Goal: Transaction & Acquisition: Purchase product/service

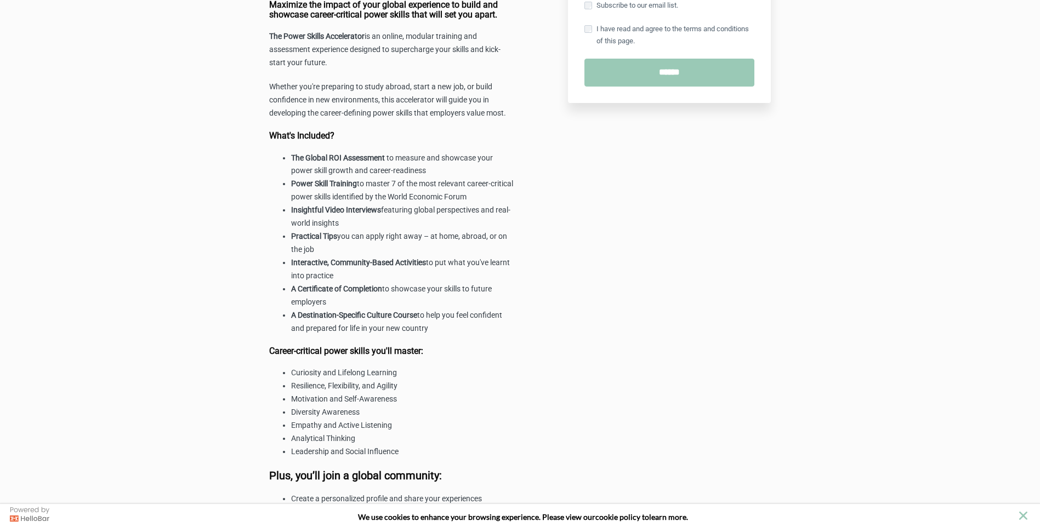
drag, startPoint x: 268, startPoint y: 160, endPoint x: 450, endPoint y: 273, distance: 214.4
click at [450, 273] on div "The Power Skills Accelerator (in association with [GEOGRAPHIC_DATA]) Maximize t…" at bounding box center [392, 169] width 256 height 867
drag, startPoint x: 450, startPoint y: 273, endPoint x: 449, endPoint y: 299, distance: 25.8
click at [449, 299] on li "A Certificate of Completion to showcase your skills to future employers" at bounding box center [403, 296] width 224 height 26
click at [452, 263] on li "Interactive, Community-Based Activities to put what you've learnt into practice" at bounding box center [403, 269] width 224 height 26
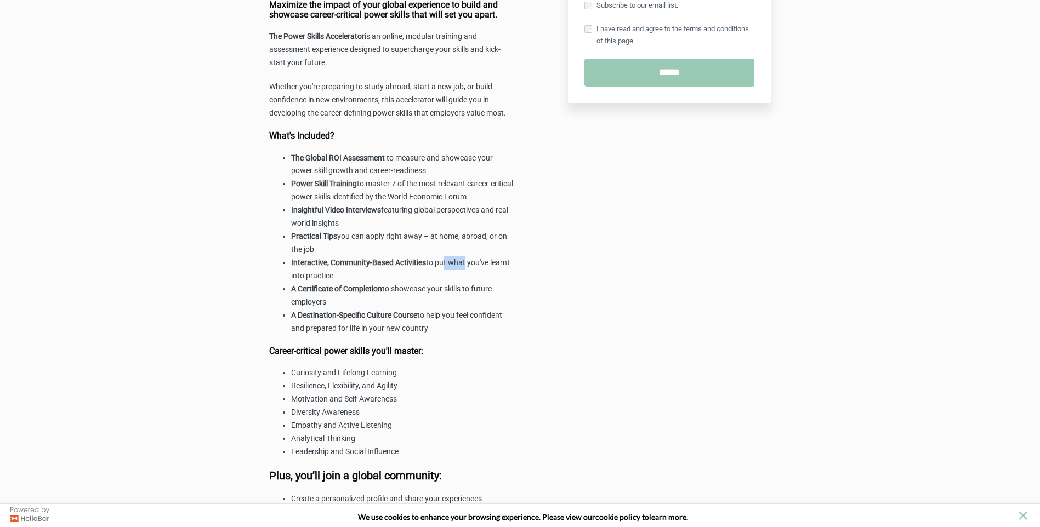
drag, startPoint x: 453, startPoint y: 263, endPoint x: 472, endPoint y: 258, distance: 19.8
click at [472, 258] on li "Interactive, Community-Based Activities to put what you've learnt into practice" at bounding box center [403, 269] width 224 height 26
click at [509, 418] on li "Diversity Awareness" at bounding box center [403, 412] width 224 height 13
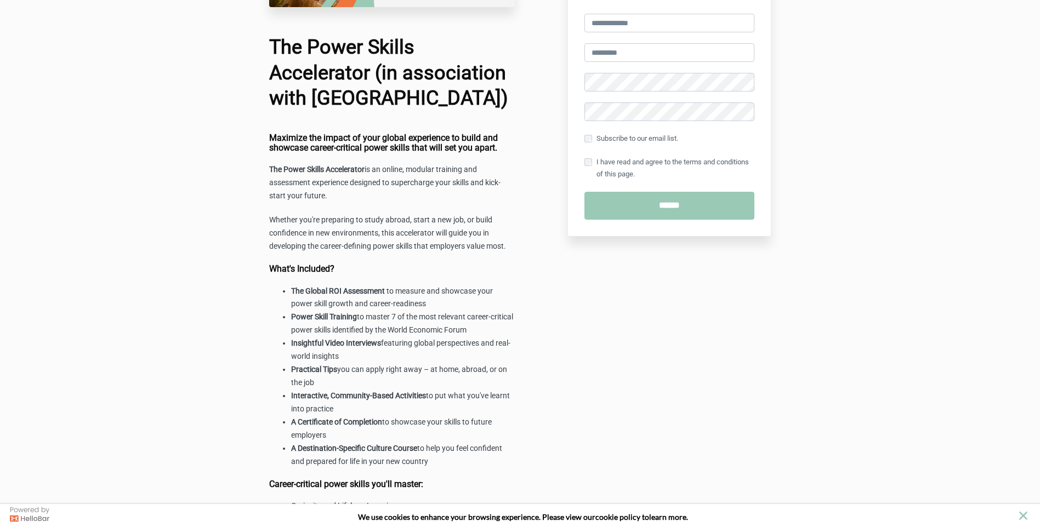
scroll to position [219, 0]
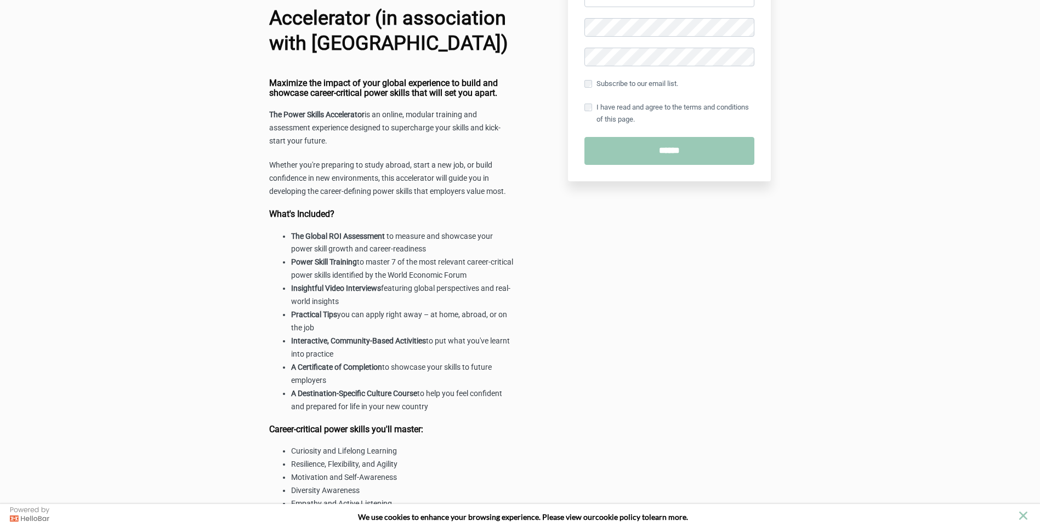
click at [859, 181] on div "$398.00 USD The Power Skills Accelerator (in association with [GEOGRAPHIC_DATA]…" at bounding box center [520, 247] width 1040 height 933
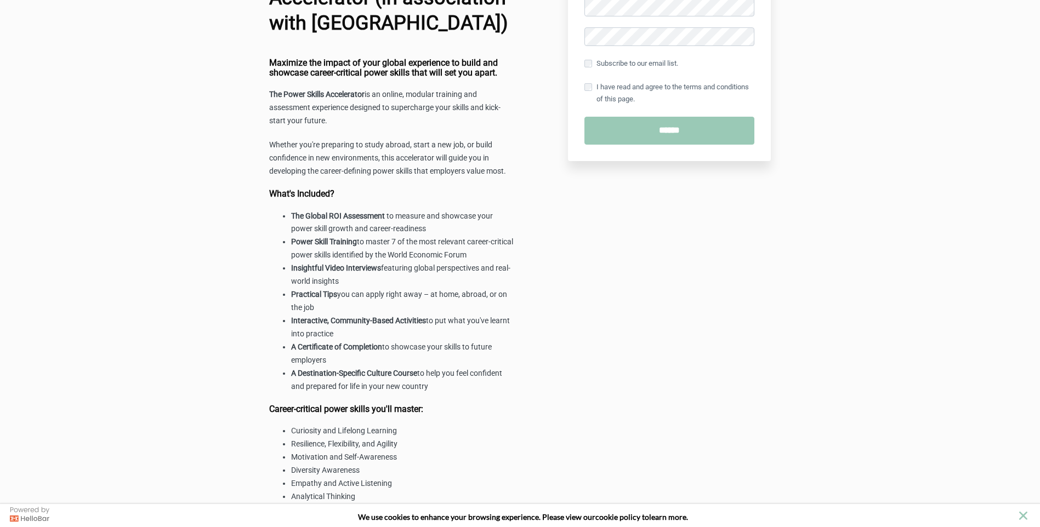
scroll to position [274, 0]
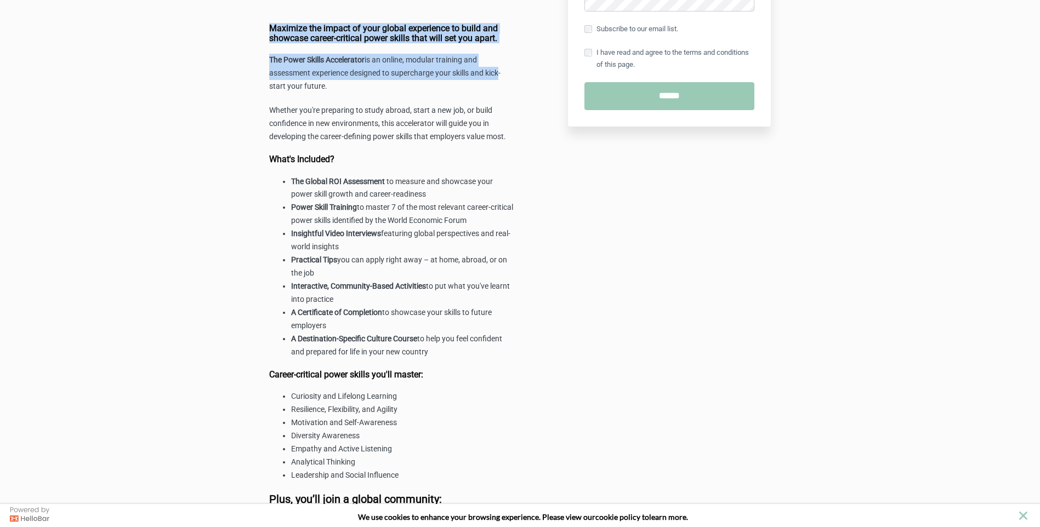
drag, startPoint x: 269, startPoint y: 26, endPoint x: 494, endPoint y: 64, distance: 228.4
click at [494, 65] on div "Maximize the impact of your global experience to build and showcase career-crit…" at bounding box center [392, 320] width 246 height 592
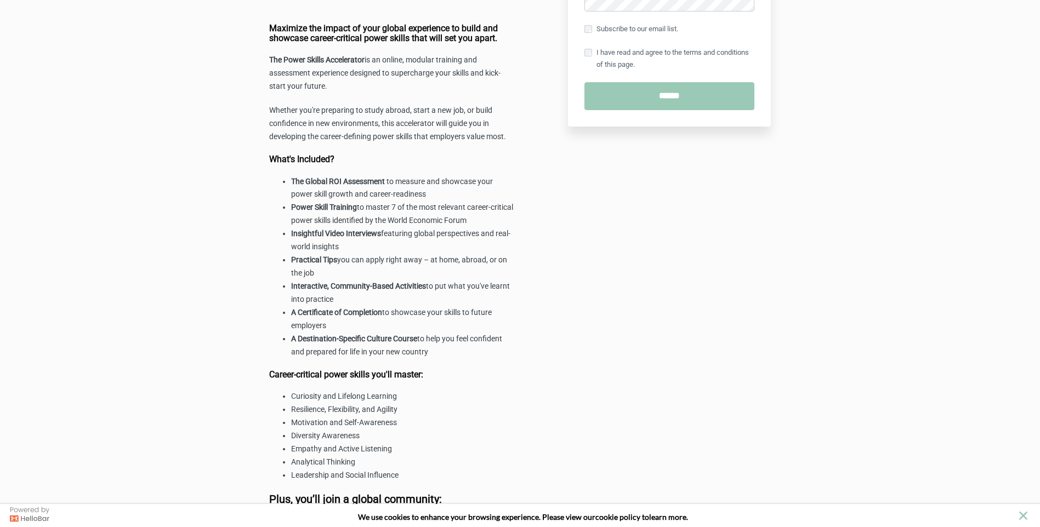
drag, startPoint x: 494, startPoint y: 64, endPoint x: 450, endPoint y: 119, distance: 71.4
click at [455, 122] on p "Whether you're preparing to study abroad, start a new job, or build confidence …" at bounding box center [392, 123] width 246 height 39
drag, startPoint x: 272, startPoint y: 23, endPoint x: 506, endPoint y: 39, distance: 235.1
click at [506, 39] on div "The Power Skills Accelerator (in association with [GEOGRAPHIC_DATA]) Maximize t…" at bounding box center [392, 192] width 256 height 867
drag, startPoint x: 506, startPoint y: 39, endPoint x: 437, endPoint y: 32, distance: 69.4
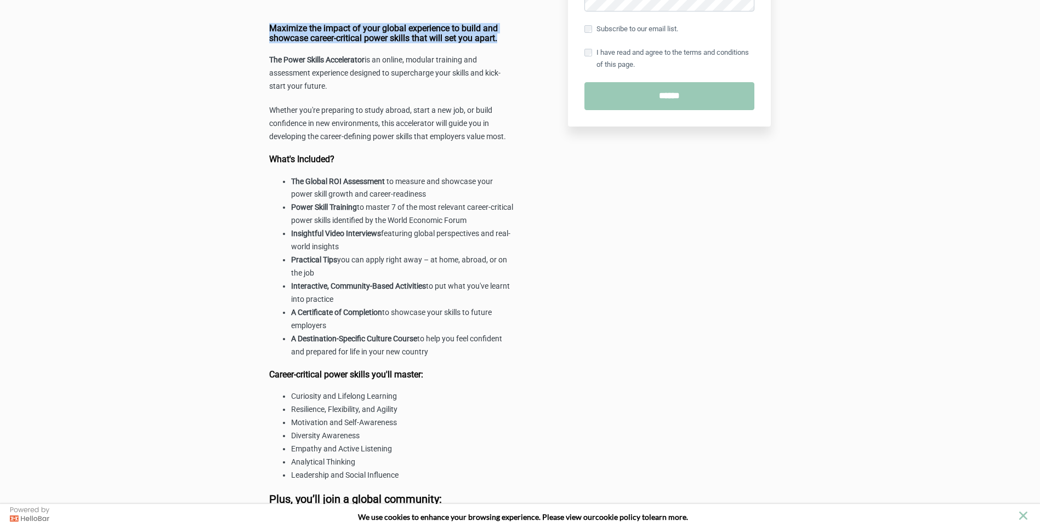
click at [437, 32] on h4 "Maximize the impact of your global experience to build and showcase career-crit…" at bounding box center [392, 33] width 246 height 19
drag, startPoint x: 269, startPoint y: 24, endPoint x: 503, endPoint y: 39, distance: 234.5
click at [503, 39] on div "The Power Skills Accelerator (in association with [GEOGRAPHIC_DATA]) Maximize t…" at bounding box center [392, 192] width 256 height 867
drag, startPoint x: 503, startPoint y: 39, endPoint x: 476, endPoint y: 32, distance: 27.8
click at [482, 32] on h4 "Maximize the impact of your global experience to build and showcase career-crit…" at bounding box center [392, 33] width 246 height 19
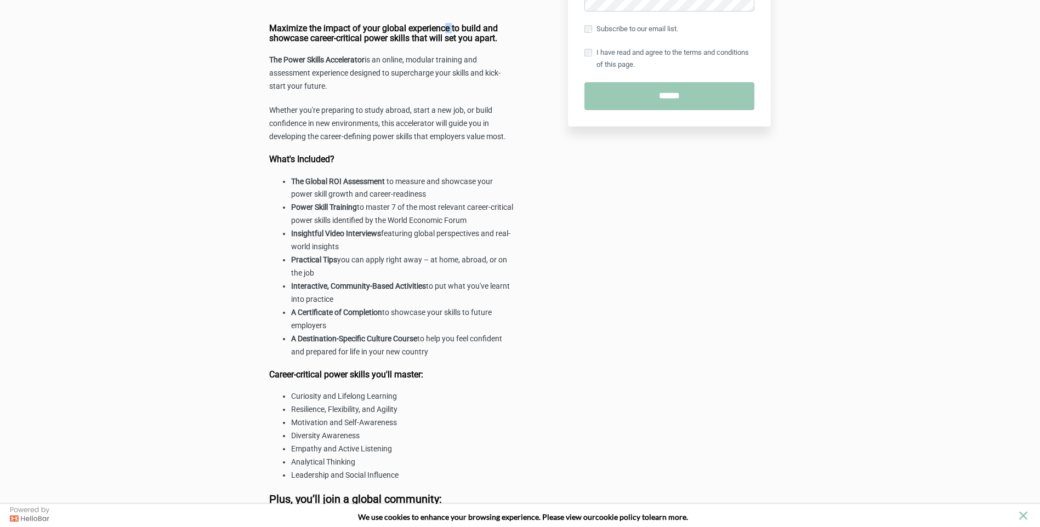
drag, startPoint x: 453, startPoint y: 26, endPoint x: 459, endPoint y: 24, distance: 7.1
click at [459, 24] on h4 "Maximize the impact of your global experience to build and showcase career-crit…" at bounding box center [392, 33] width 246 height 19
drag, startPoint x: 459, startPoint y: 24, endPoint x: 439, endPoint y: 48, distance: 31.9
click at [439, 48] on div "Maximize the impact of your global experience to build and showcase career-crit…" at bounding box center [392, 320] width 246 height 592
drag, startPoint x: 290, startPoint y: 25, endPoint x: 503, endPoint y: 41, distance: 213.3
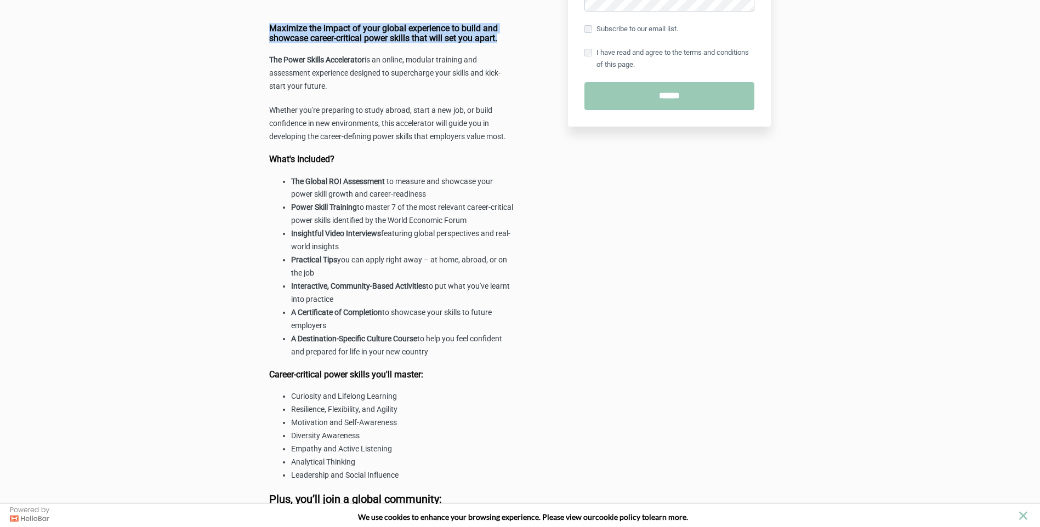
click at [503, 41] on div "The Power Skills Accelerator (in association with [GEOGRAPHIC_DATA]) Maximize t…" at bounding box center [392, 192] width 256 height 867
drag, startPoint x: 483, startPoint y: 73, endPoint x: 288, endPoint y: 86, distance: 195.5
click at [288, 86] on p "The Power Skills Accelerator is an online, modular training and assessment expe…" at bounding box center [392, 73] width 246 height 39
click at [415, 253] on li "Insightful Video Interviews featuring global perspectives and real-world insigh…" at bounding box center [403, 240] width 224 height 26
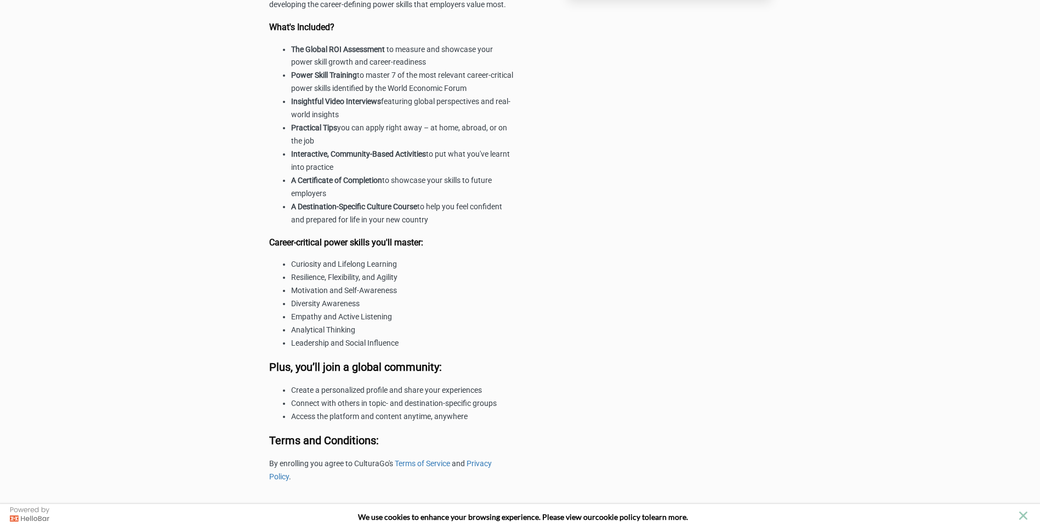
scroll to position [351, 0]
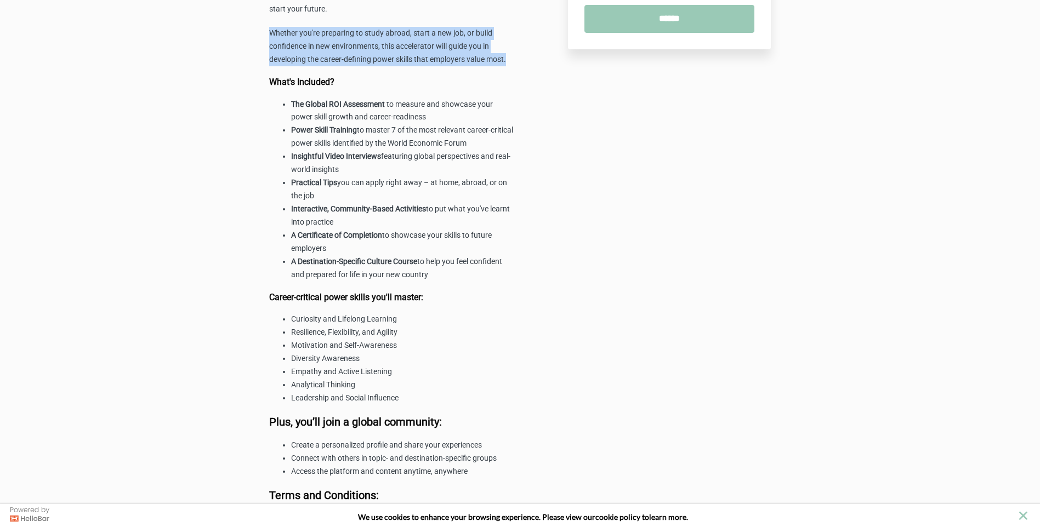
drag, startPoint x: 268, startPoint y: 31, endPoint x: 518, endPoint y: 56, distance: 251.7
click at [518, 56] on div "The Power Skills Accelerator (in association with [GEOGRAPHIC_DATA]) Maximize t…" at bounding box center [392, 115] width 256 height 867
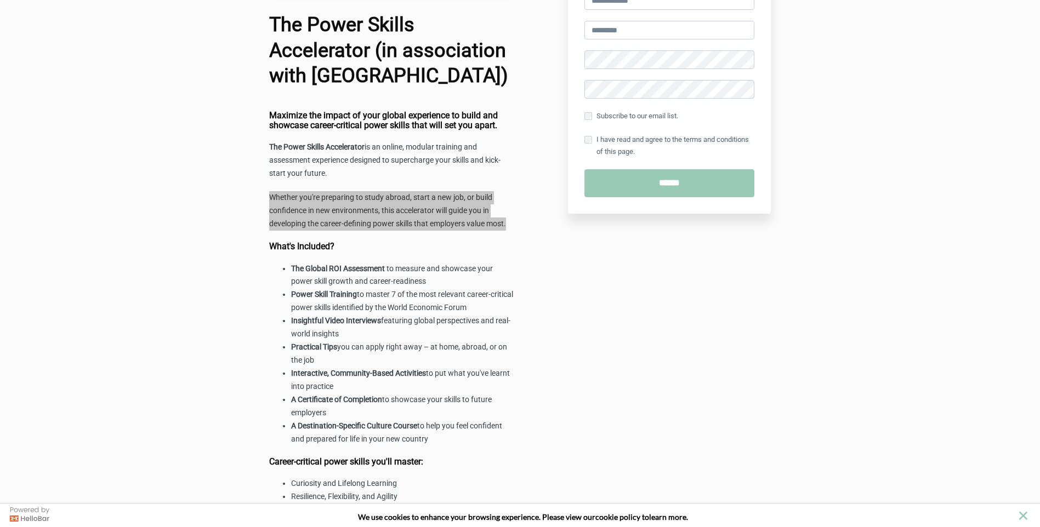
scroll to position [242, 0]
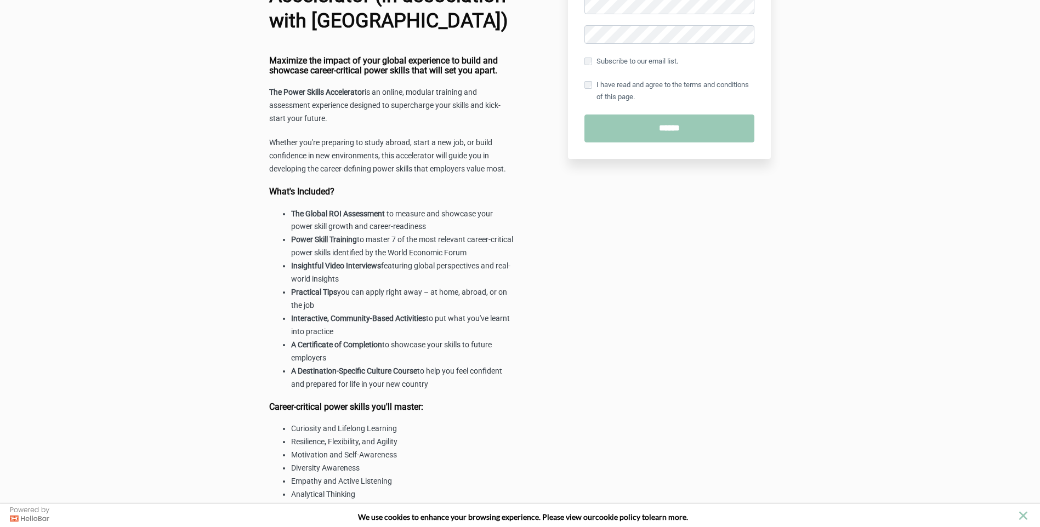
click at [338, 283] on li "Insightful Video Interviews featuring global perspectives and real-world insigh…" at bounding box center [403, 273] width 224 height 26
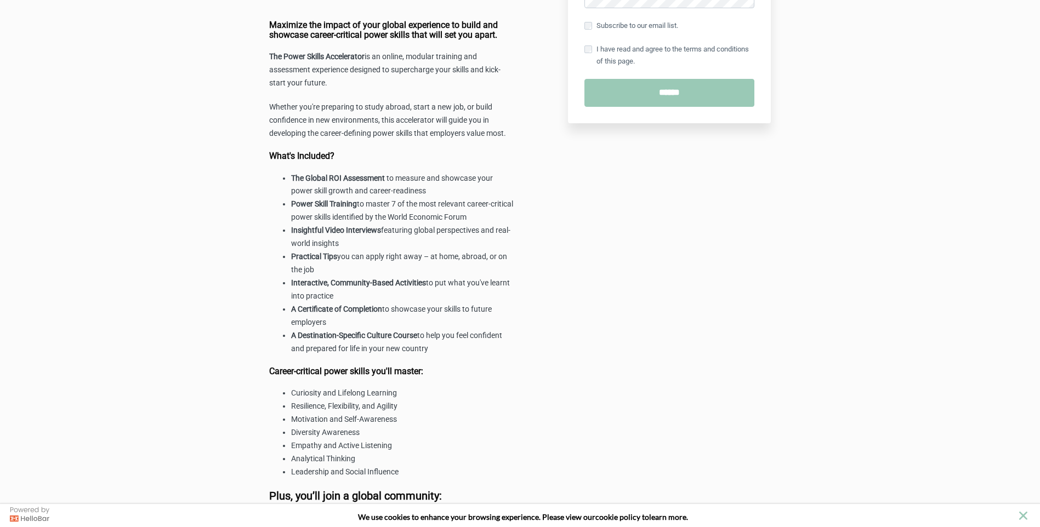
scroll to position [296, 0]
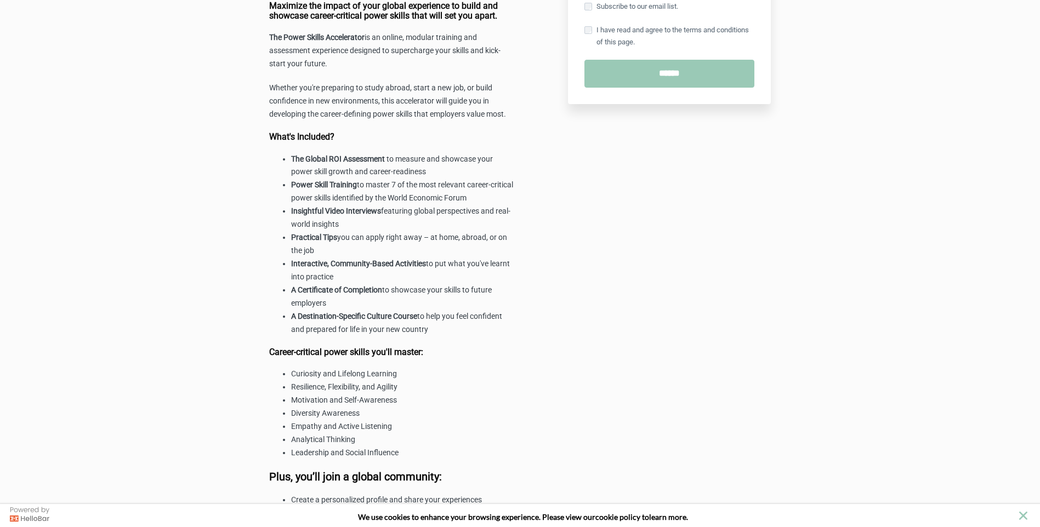
drag, startPoint x: 290, startPoint y: 157, endPoint x: 466, endPoint y: 328, distance: 245.7
click at [466, 328] on ul "The Global ROI Assessment to measure and showcase your power skill growth and c…" at bounding box center [392, 245] width 246 height 184
click at [410, 395] on li "Motivation and Self-Awareness" at bounding box center [403, 400] width 224 height 13
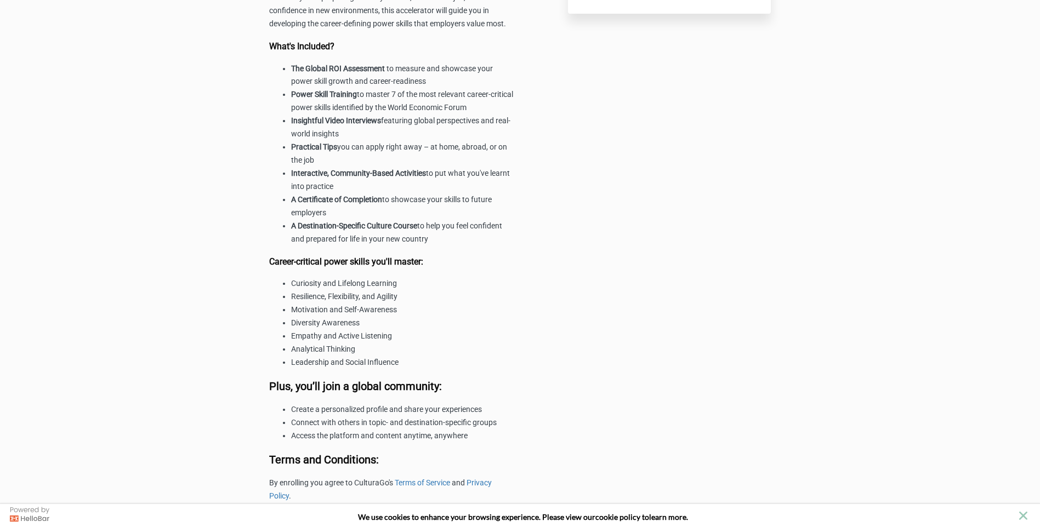
scroll to position [406, 0]
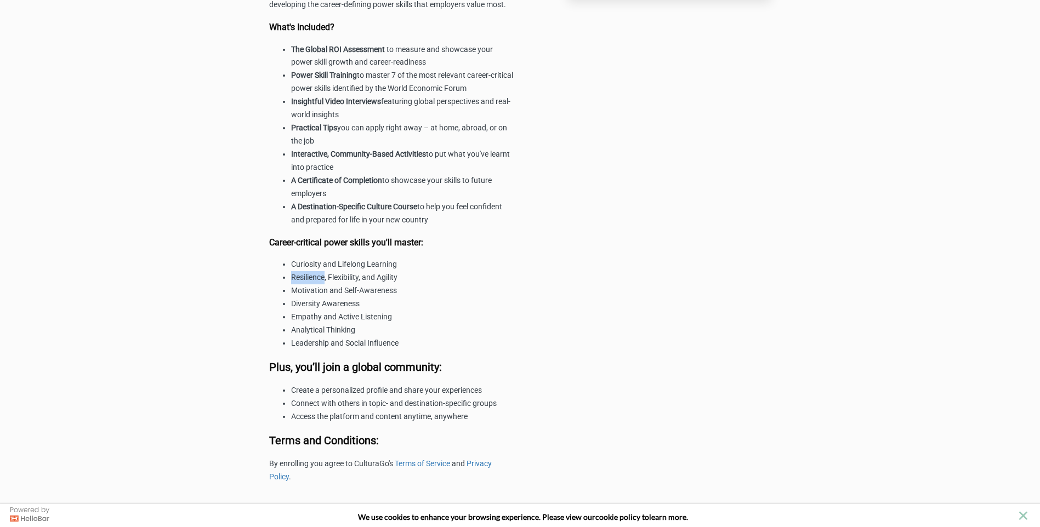
drag, startPoint x: 294, startPoint y: 276, endPoint x: 323, endPoint y: 276, distance: 29.6
click at [323, 276] on li "Resilience, Flexibility, and Agility" at bounding box center [403, 277] width 224 height 13
click at [440, 233] on div "Maximize the impact of your global experience to build and showcase career-crit…" at bounding box center [392, 187] width 246 height 592
drag, startPoint x: 378, startPoint y: 278, endPoint x: 400, endPoint y: 275, distance: 21.6
click at [400, 275] on li "Resilience, Flexibility, and Agility" at bounding box center [403, 277] width 224 height 13
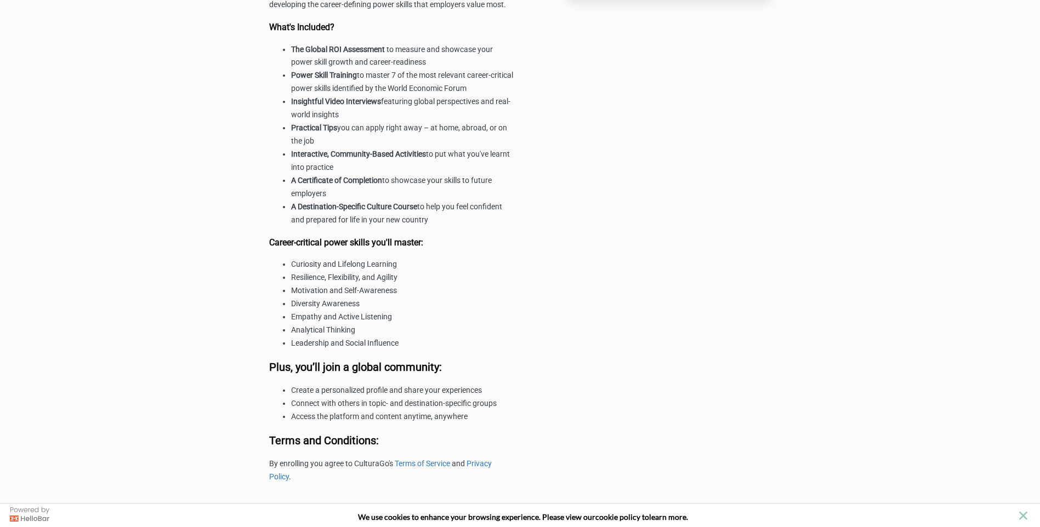
click at [424, 231] on div "Maximize the impact of your global experience to build and showcase career-crit…" at bounding box center [392, 187] width 246 height 592
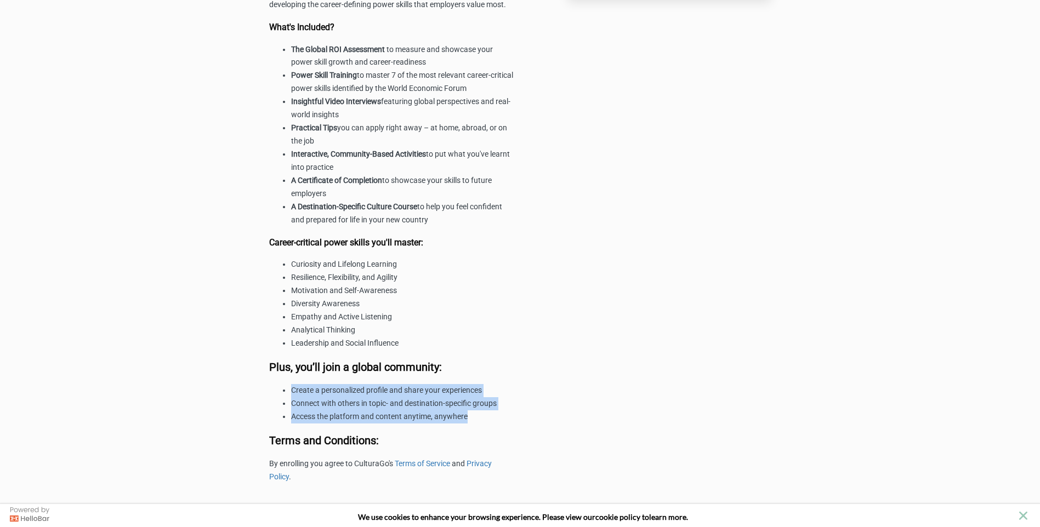
drag, startPoint x: 287, startPoint y: 391, endPoint x: 481, endPoint y: 415, distance: 195.6
click at [481, 415] on ul "Create a personalized profile and share your experiences Connect with others in…" at bounding box center [392, 403] width 246 height 39
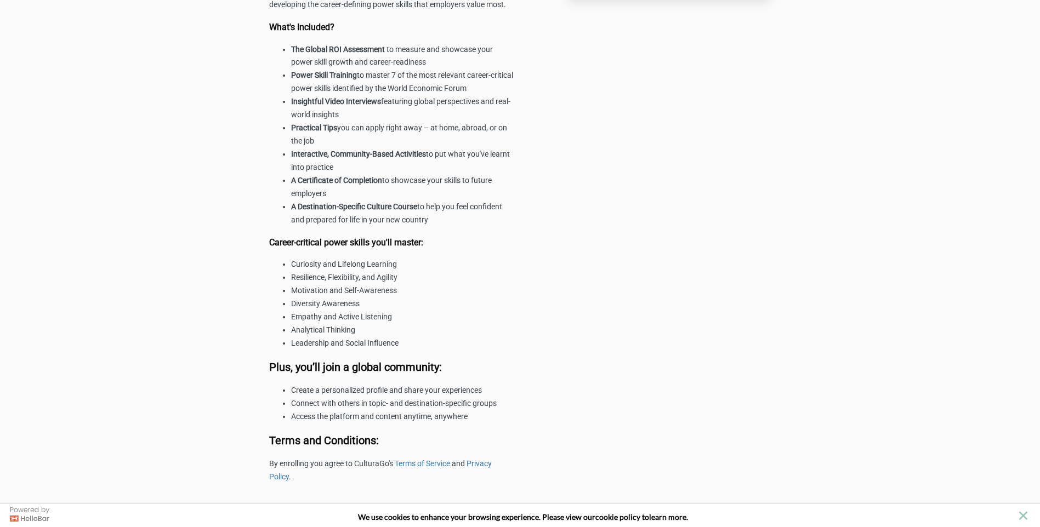
drag, startPoint x: 354, startPoint y: 471, endPoint x: 363, endPoint y: 445, distance: 27.7
click at [354, 471] on p "By enrolling you agree to CulturaGo's Terms of Service and Privacy Policy ." at bounding box center [392, 471] width 246 height 26
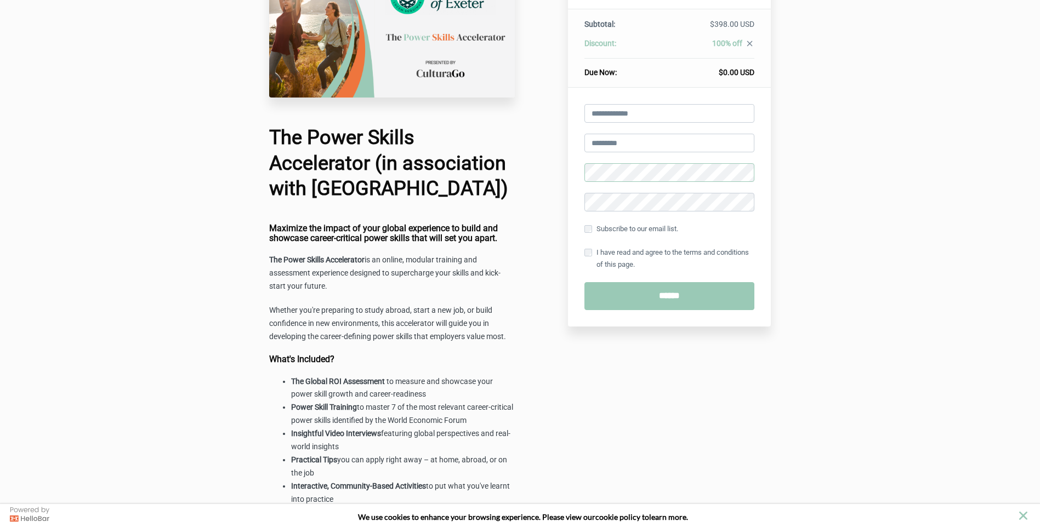
scroll to position [55, 0]
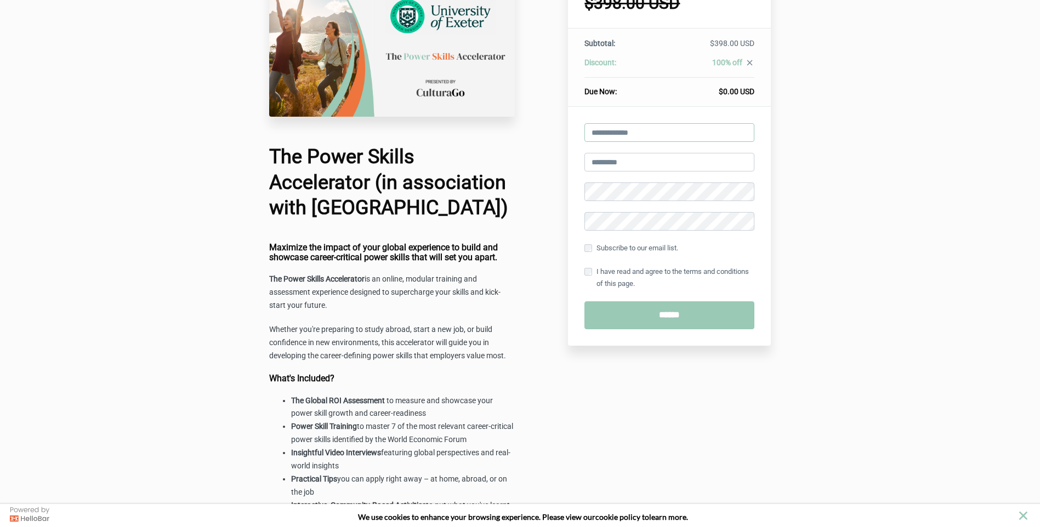
click at [631, 134] on input "email" at bounding box center [669, 132] width 170 height 19
type input "**********"
type input "*********"
click at [602, 247] on label "Subscribe to our email list." at bounding box center [631, 248] width 94 height 12
click at [600, 271] on label "I have read and agree to the terms and conditions of this page." at bounding box center [669, 278] width 170 height 24
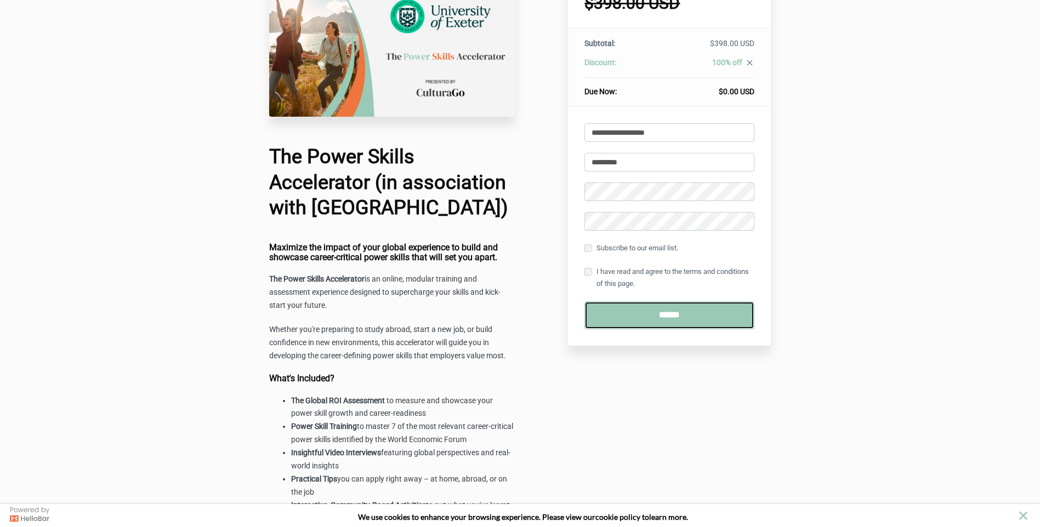
click at [611, 327] on input "******" at bounding box center [669, 315] width 170 height 28
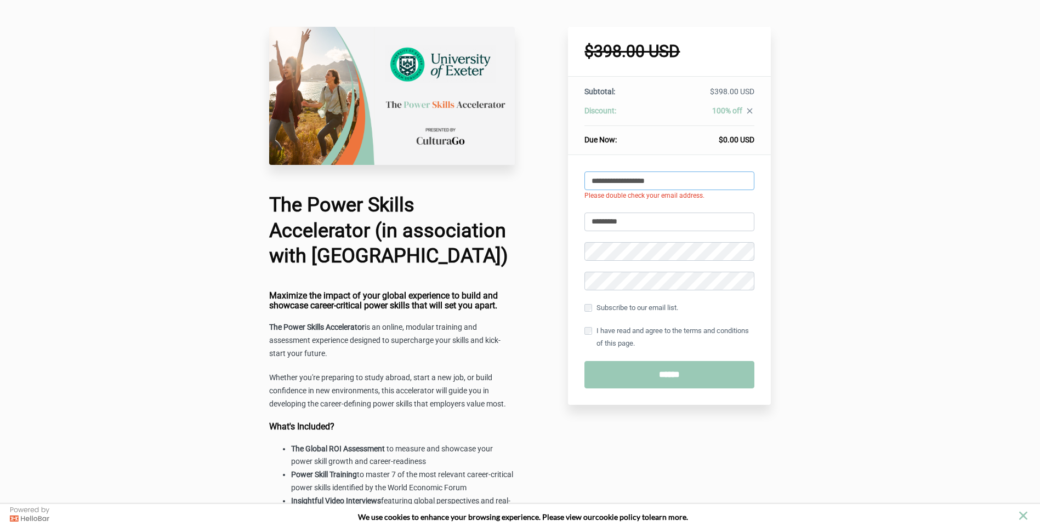
scroll to position [0, 0]
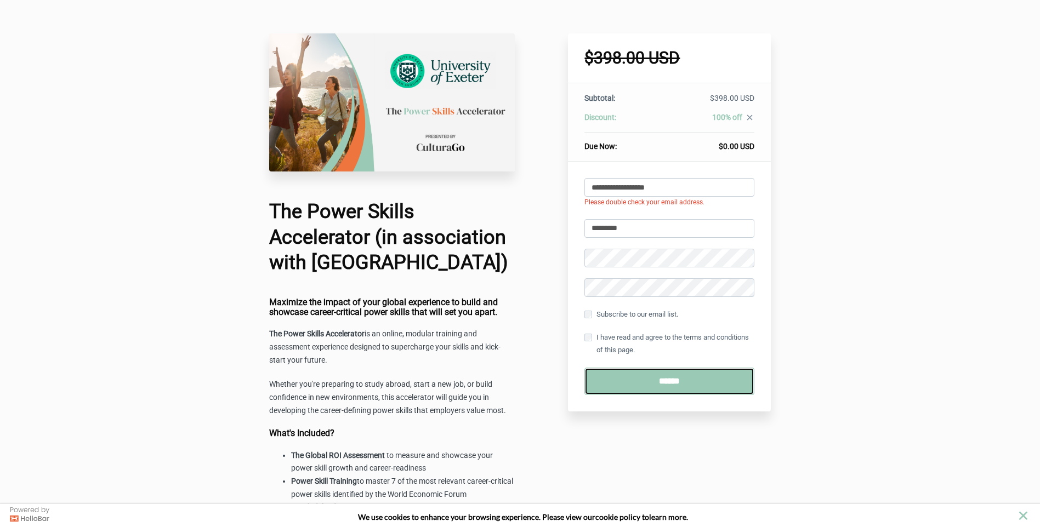
click at [648, 381] on input "******" at bounding box center [669, 382] width 170 height 28
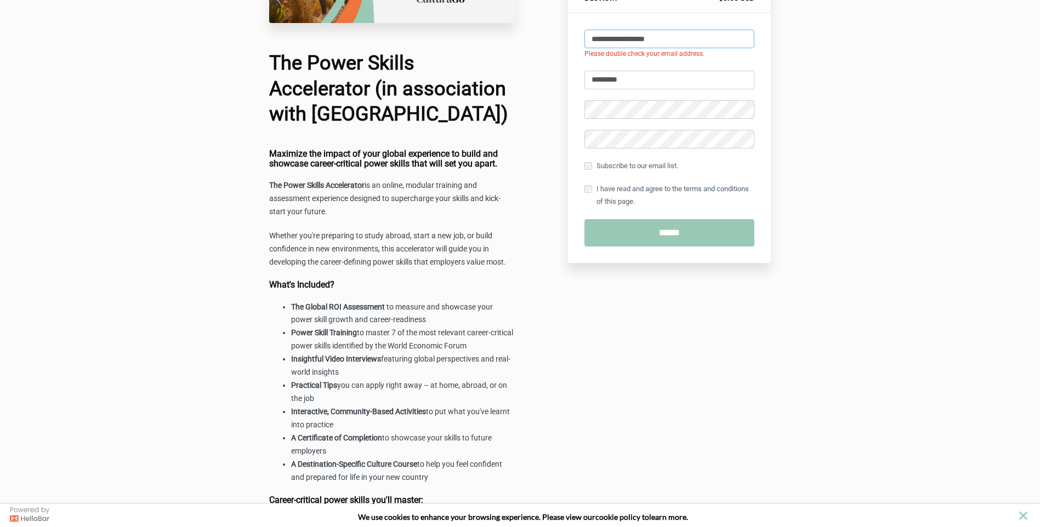
scroll to position [55, 0]
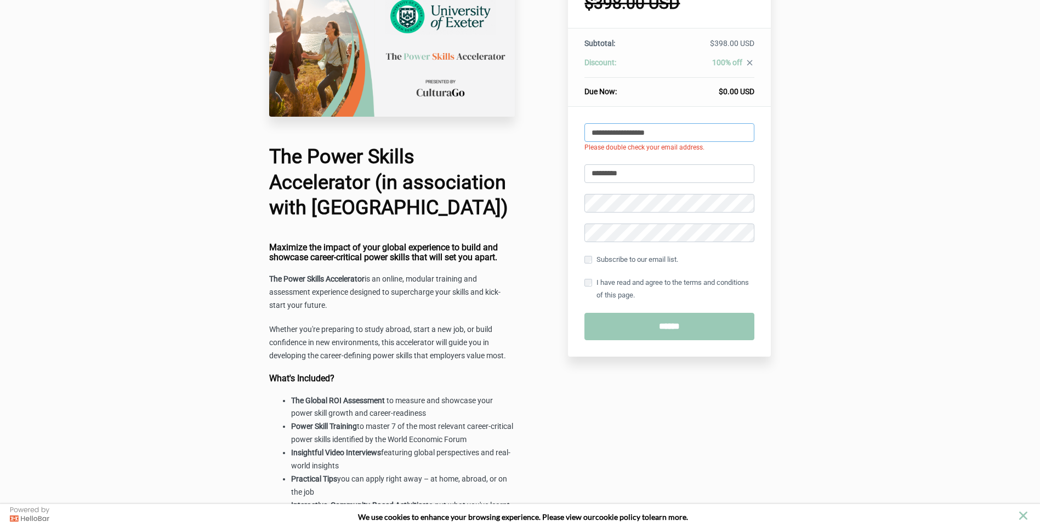
click at [591, 134] on input "**********" at bounding box center [669, 132] width 170 height 19
drag, startPoint x: 591, startPoint y: 136, endPoint x: 580, endPoint y: 140, distance: 11.3
click at [580, 140] on div "**********" at bounding box center [669, 232] width 203 height 250
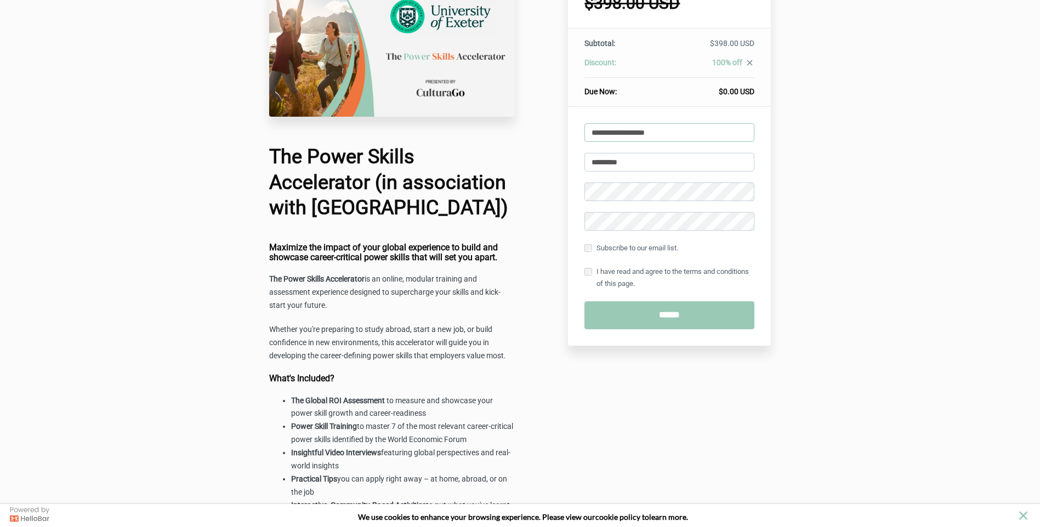
click at [741, 138] on input "**********" at bounding box center [669, 132] width 170 height 19
click at [636, 135] on input "**********" at bounding box center [669, 132] width 170 height 19
click at [593, 130] on input "**********" at bounding box center [669, 132] width 170 height 19
click at [733, 136] on input "**********" at bounding box center [669, 132] width 170 height 19
click at [706, 158] on input "*********" at bounding box center [669, 162] width 170 height 19
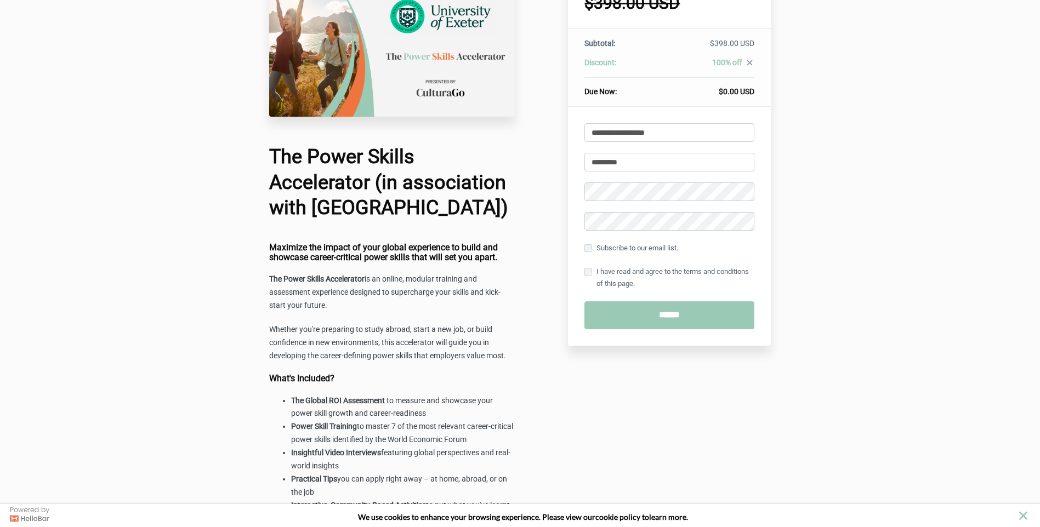
click at [859, 216] on div "$398.00 USD The Power Skills Accelerator (in association with [GEOGRAPHIC_DATA]…" at bounding box center [520, 411] width 1040 height 933
drag, startPoint x: 654, startPoint y: 300, endPoint x: 652, endPoint y: 309, distance: 8.5
click at [652, 307] on div "Store this card for future purchases help_outline Subscribe to our email list. …" at bounding box center [669, 286] width 170 height 88
click at [652, 323] on input "******" at bounding box center [669, 315] width 170 height 28
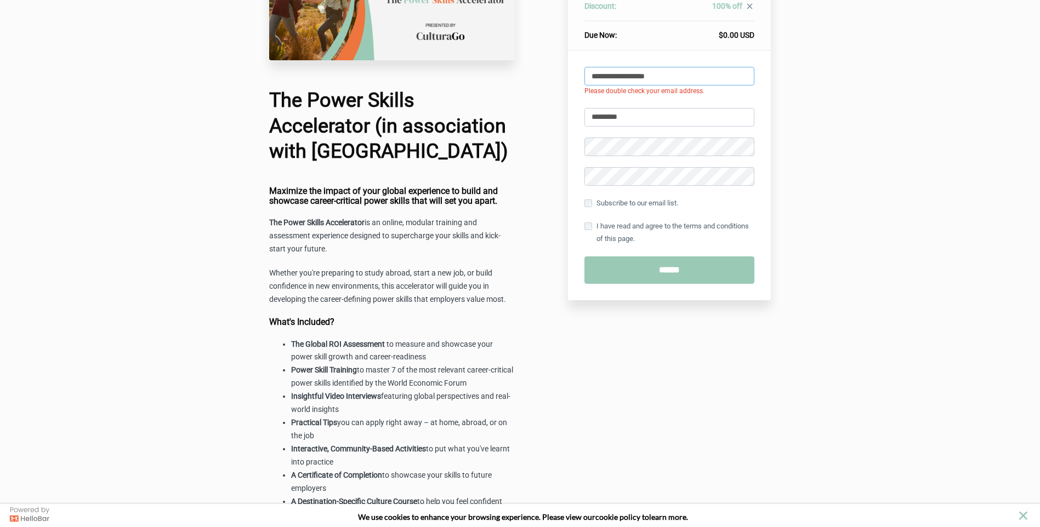
scroll to position [0, 0]
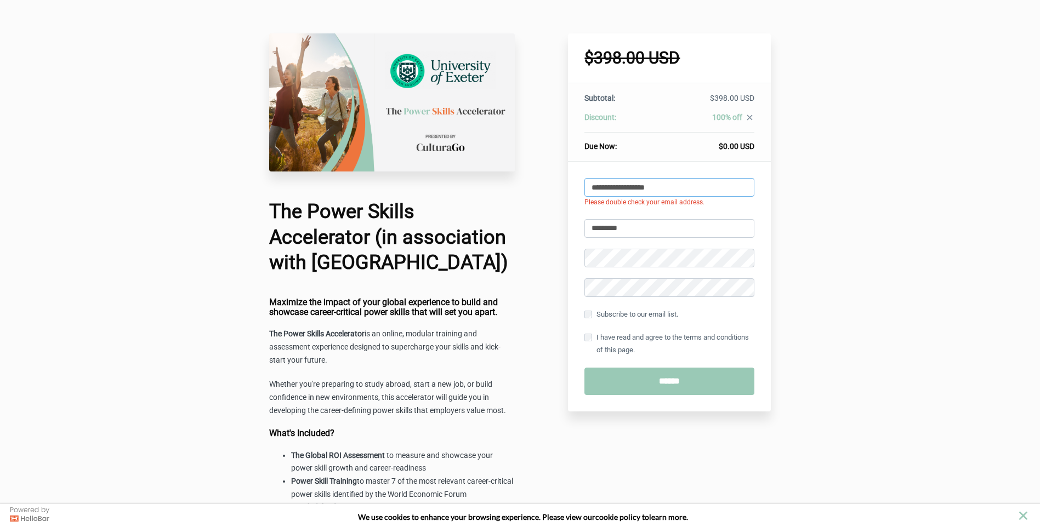
drag, startPoint x: 686, startPoint y: 186, endPoint x: 529, endPoint y: 208, distance: 158.3
click at [529, 208] on div "$398.00 USD The Power Skills Accelerator (in association with [GEOGRAPHIC_DATA]…" at bounding box center [520, 466] width 512 height 867
click at [644, 189] on input "email" at bounding box center [669, 187] width 170 height 19
type input "*"
type input "**********"
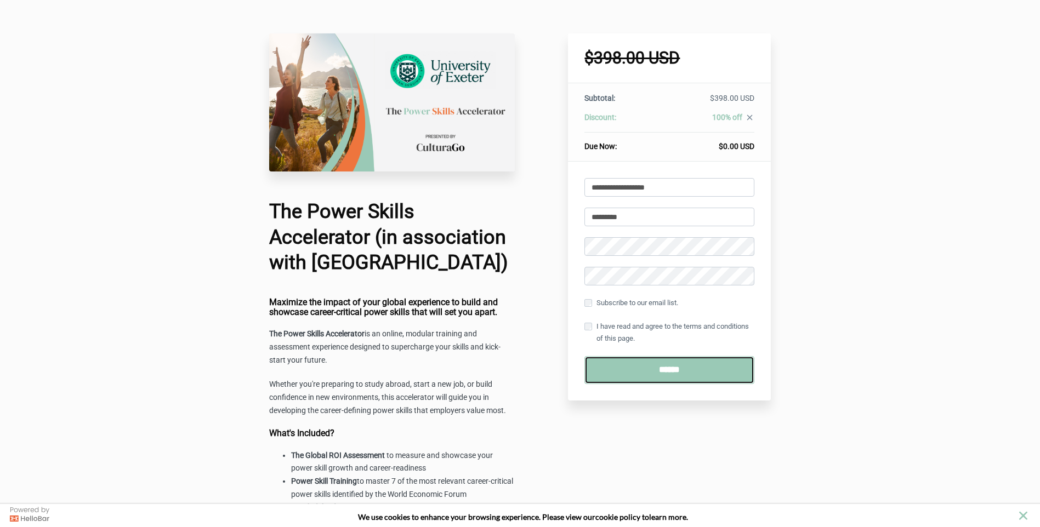
click at [678, 366] on input "******" at bounding box center [669, 370] width 170 height 28
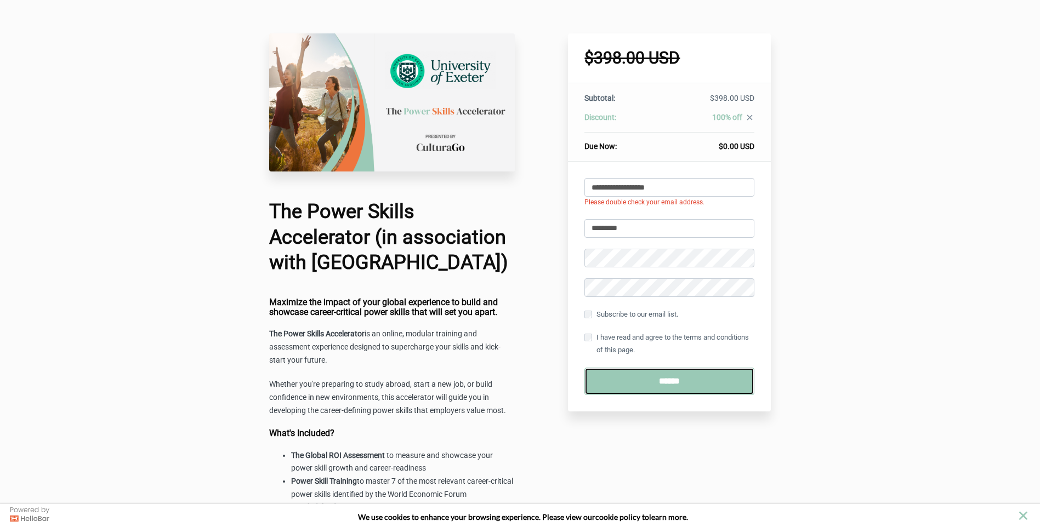
click at [662, 388] on input "******" at bounding box center [669, 382] width 170 height 28
